Goal: Share content: Share content

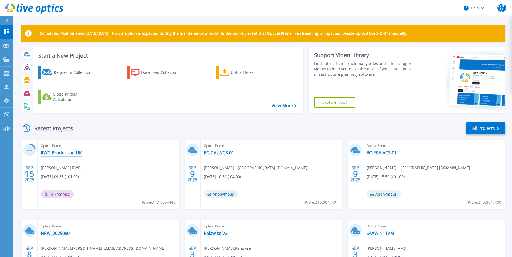
click at [53, 155] on link "RWG Production UK" at bounding box center [61, 152] width 41 height 5
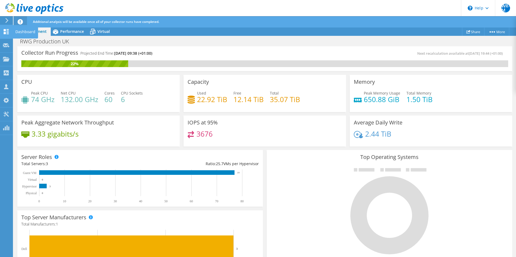
click at [9, 31] on icon at bounding box center [6, 31] width 6 height 5
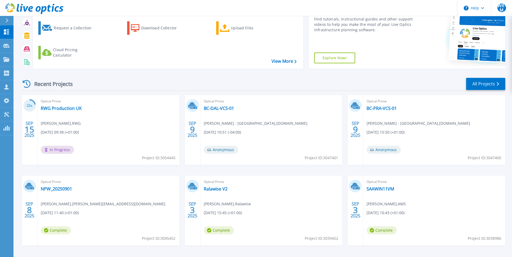
scroll to position [54, 0]
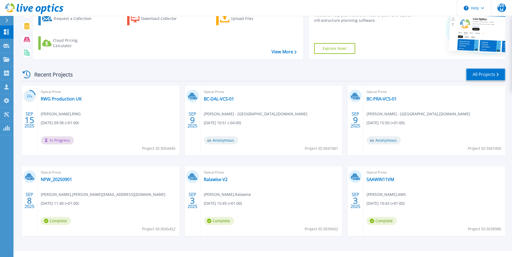
click at [476, 70] on link "All Projects" at bounding box center [485, 75] width 39 height 12
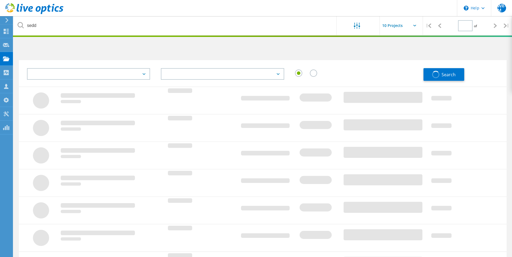
type input "1"
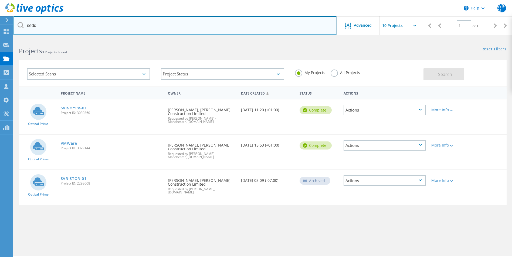
drag, startPoint x: 55, startPoint y: 28, endPoint x: 42, endPoint y: 25, distance: 13.0
click at [42, 25] on input "sedd" at bounding box center [174, 25] width 323 height 19
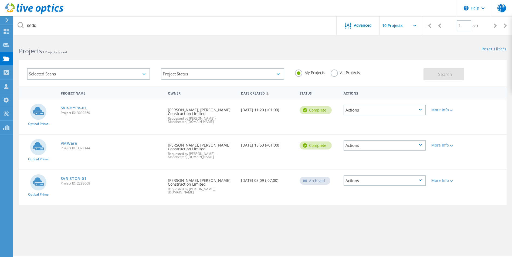
click at [78, 108] on link "SVR-HYPV-01" at bounding box center [74, 108] width 26 height 4
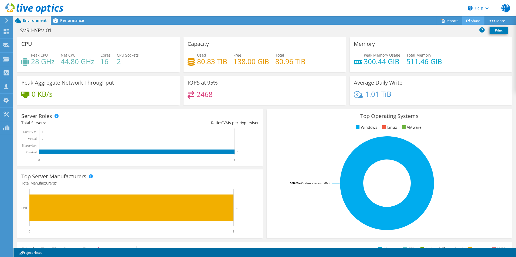
click at [466, 19] on icon at bounding box center [468, 21] width 4 height 4
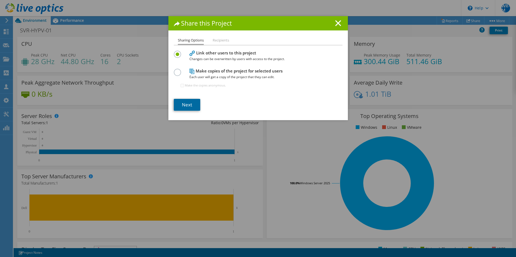
click at [176, 105] on link "Next" at bounding box center [187, 105] width 26 height 12
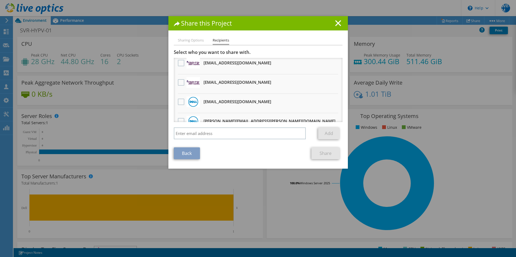
scroll to position [81, 0]
click at [233, 84] on h3 "[PERSON_NAME][EMAIL_ADDRESS][DOMAIN_NAME] Will receive an anonymous copy" at bounding box center [237, 82] width 68 height 9
click at [176, 81] on div at bounding box center [180, 82] width 9 height 11
click at [178, 81] on label at bounding box center [182, 82] width 8 height 6
click at [0, 0] on input "checkbox" at bounding box center [0, 0] width 0 height 0
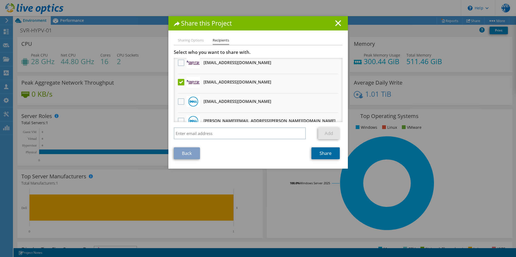
click at [322, 154] on link "Share" at bounding box center [325, 154] width 28 height 12
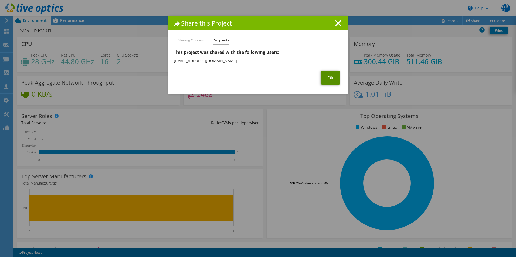
click at [323, 81] on link "Ok" at bounding box center [330, 78] width 19 height 14
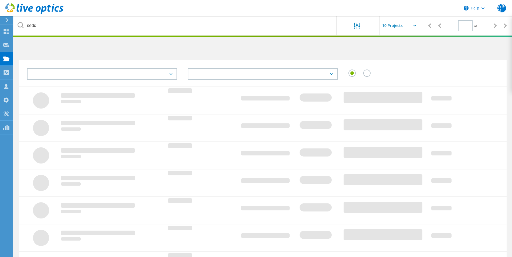
type input "1"
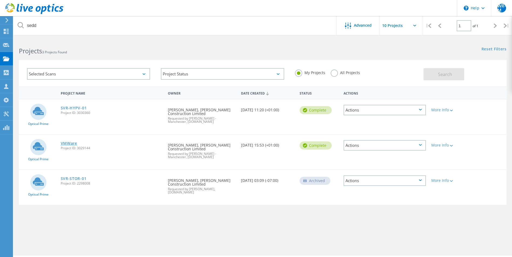
click at [70, 142] on link "VMWare" at bounding box center [69, 144] width 16 height 4
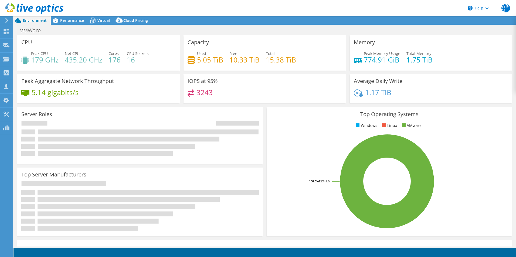
select select "USD"
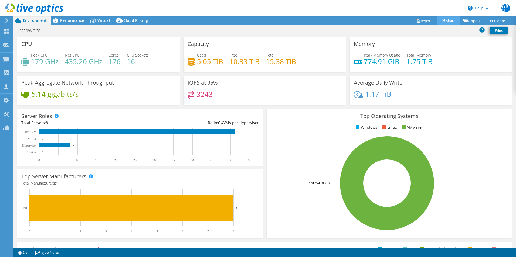
click at [442, 22] on icon at bounding box center [443, 21] width 4 height 4
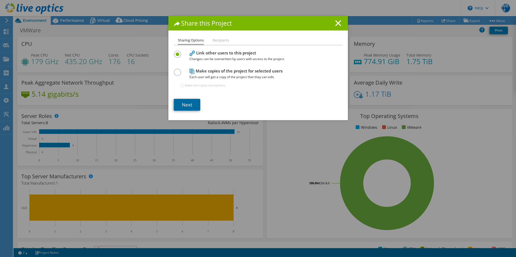
click at [183, 105] on link "Next" at bounding box center [187, 105] width 26 height 12
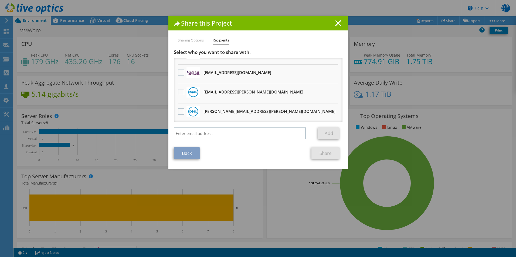
scroll to position [81, 0]
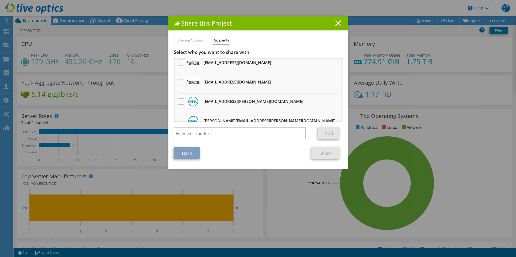
click at [214, 81] on h3 "[PERSON_NAME][EMAIL_ADDRESS][DOMAIN_NAME] Will receive an anonymous copy" at bounding box center [237, 82] width 68 height 9
click at [176, 80] on div at bounding box center [180, 82] width 9 height 11
click at [180, 83] on label at bounding box center [182, 82] width 8 height 6
click at [0, 0] on input "checkbox" at bounding box center [0, 0] width 0 height 0
click at [327, 154] on link "Share" at bounding box center [325, 154] width 28 height 12
